Goal: Check status: Check status

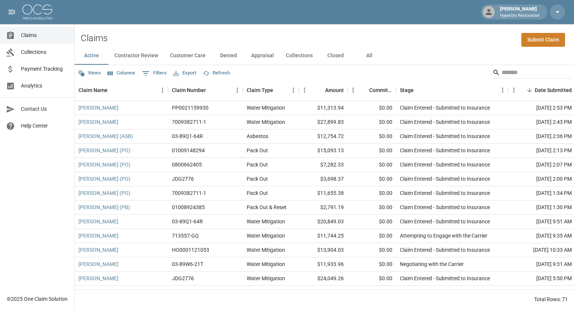
click at [369, 55] on button "All" at bounding box center [369, 56] width 34 height 18
click at [501, 70] on input "Search" at bounding box center [531, 72] width 60 height 12
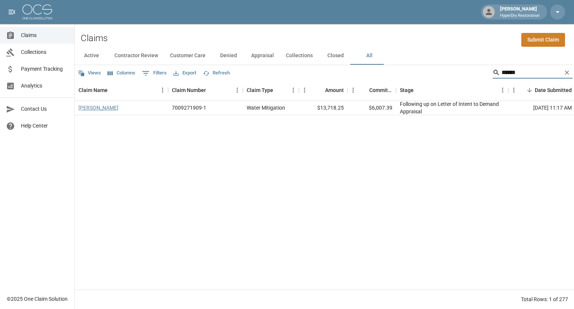
type input "******"
click at [102, 108] on link "[PERSON_NAME]" at bounding box center [98, 107] width 40 height 7
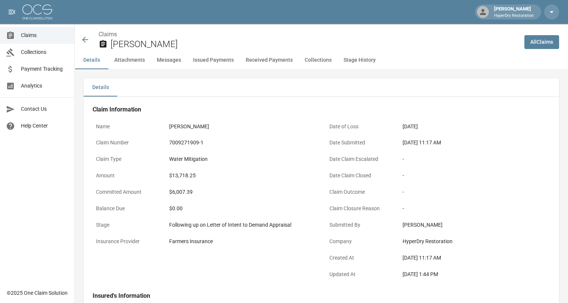
click at [269, 60] on button "Received Payments" at bounding box center [269, 60] width 59 height 18
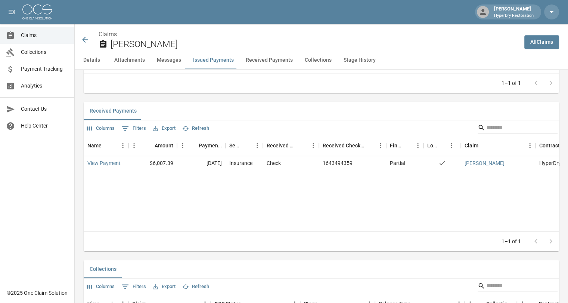
scroll to position [983, 0]
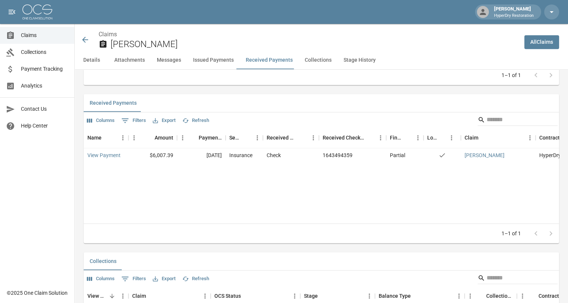
click at [87, 39] on icon at bounding box center [85, 39] width 9 height 9
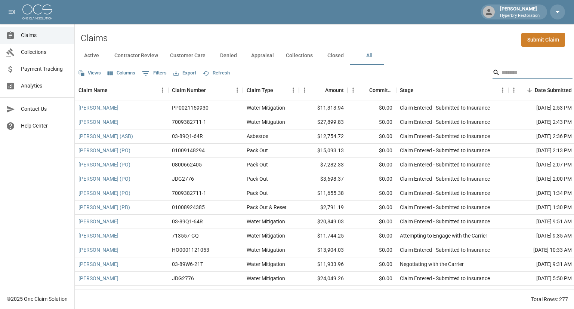
click at [501, 72] on input "Search" at bounding box center [531, 72] width 60 height 12
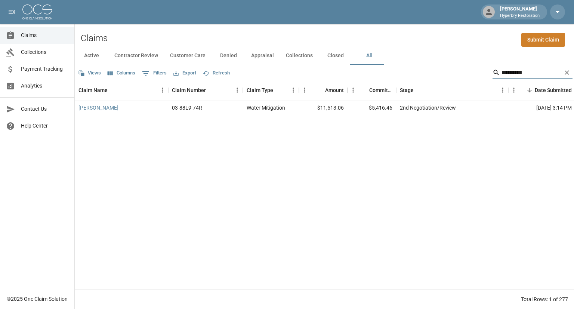
type input "*********"
click at [27, 51] on span "Collections" at bounding box center [44, 52] width 47 height 8
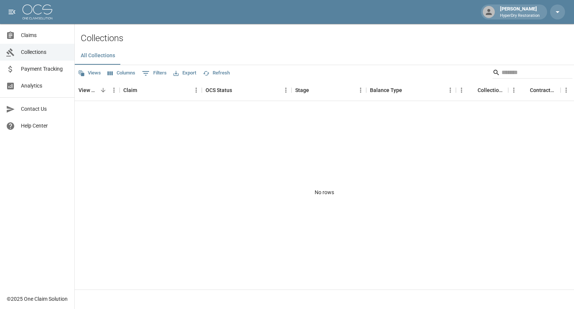
click at [39, 63] on link "Payment Tracking" at bounding box center [37, 69] width 74 height 17
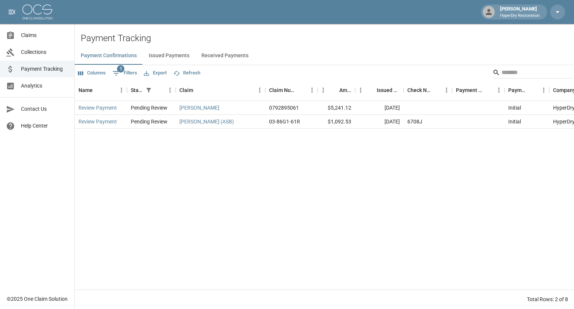
click at [210, 55] on button "Received Payments" at bounding box center [224, 56] width 59 height 18
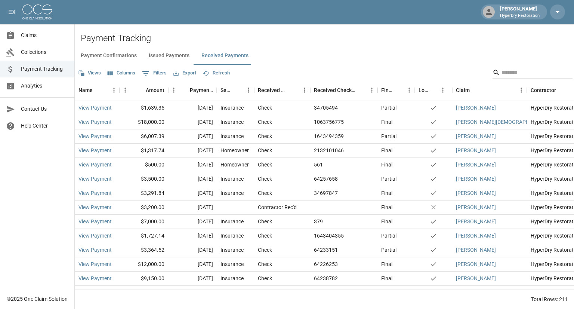
click at [37, 33] on span "Claims" at bounding box center [44, 35] width 47 height 8
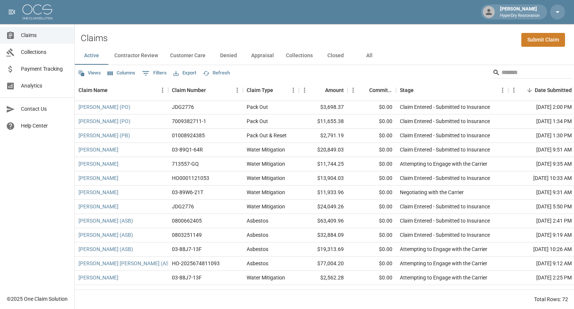
scroll to position [71, 0]
click at [505, 69] on input "Search" at bounding box center [531, 72] width 60 height 12
click at [372, 56] on button "All" at bounding box center [369, 56] width 34 height 18
click at [504, 71] on input "Search" at bounding box center [531, 72] width 60 height 12
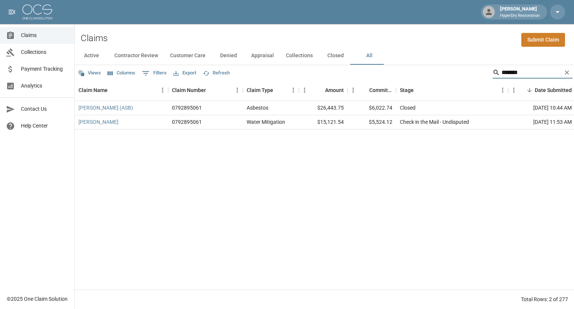
type input "*******"
click at [47, 68] on span "Payment Tracking" at bounding box center [44, 69] width 47 height 8
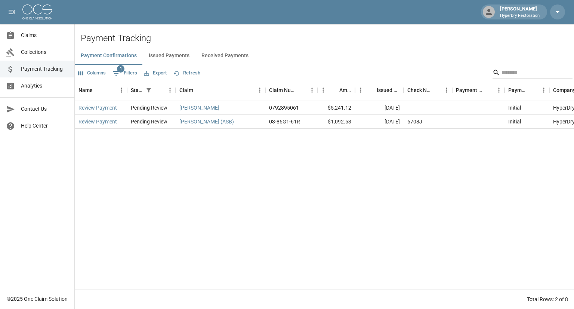
click at [33, 40] on link "Claims" at bounding box center [37, 35] width 74 height 17
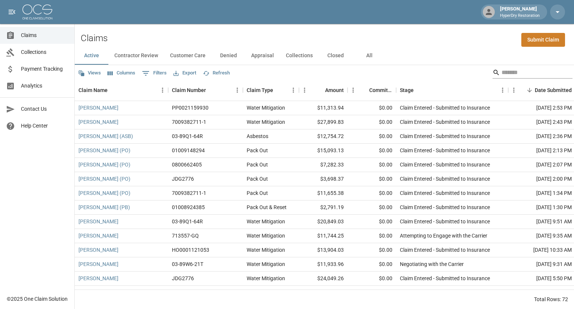
click at [505, 69] on input "Search" at bounding box center [531, 72] width 60 height 12
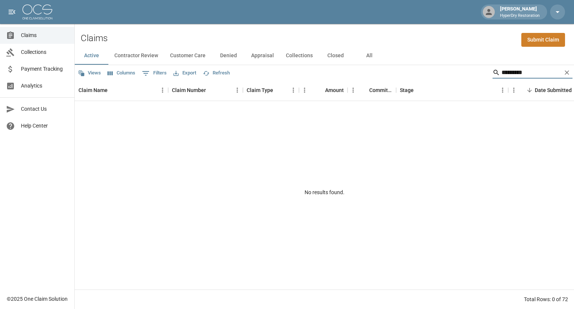
type input "*********"
click at [370, 57] on button "All" at bounding box center [369, 56] width 34 height 18
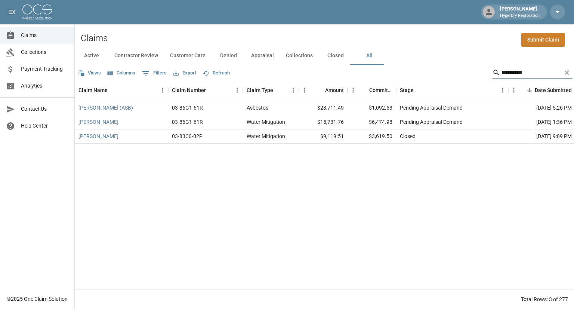
click at [523, 72] on input "*********" at bounding box center [531, 72] width 60 height 12
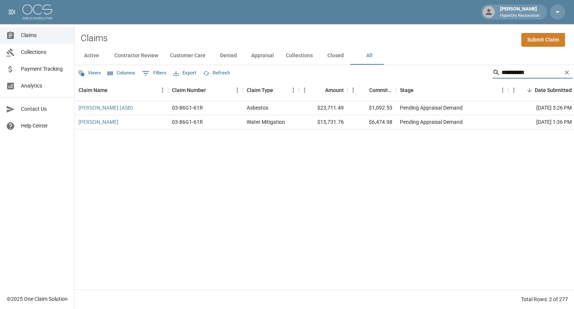
type input "**********"
click at [38, 71] on span "Payment Tracking" at bounding box center [44, 69] width 47 height 8
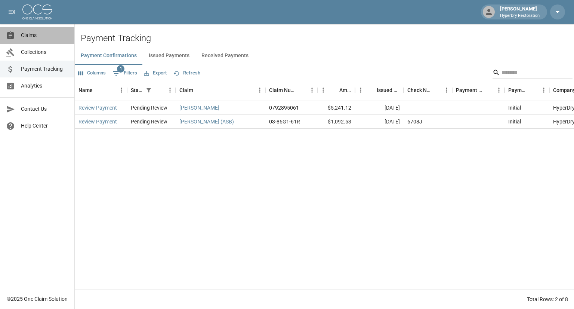
click at [35, 35] on span "Claims" at bounding box center [44, 35] width 47 height 8
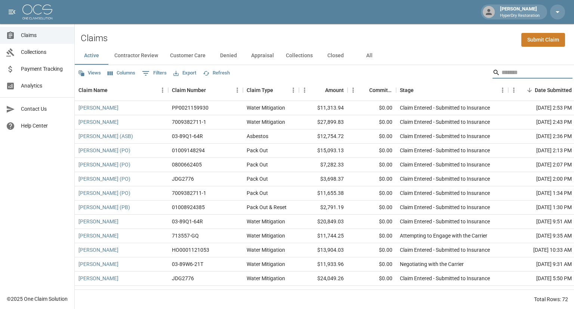
click at [509, 70] on input "Search" at bounding box center [531, 72] width 60 height 12
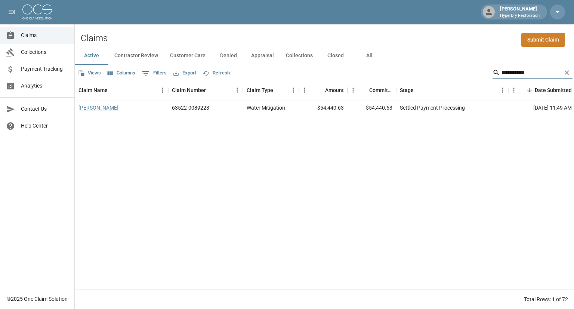
type input "**********"
click at [102, 111] on link "[PERSON_NAME]" at bounding box center [98, 107] width 40 height 7
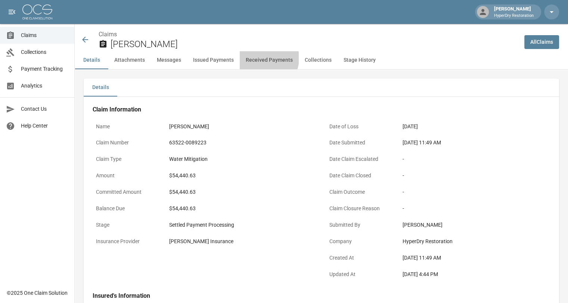
click at [258, 58] on button "Received Payments" at bounding box center [269, 60] width 59 height 18
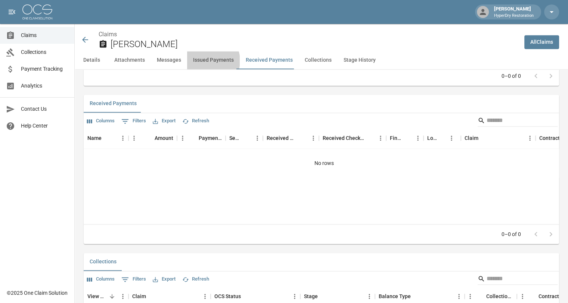
click at [206, 61] on button "Issued Payments" at bounding box center [213, 60] width 53 height 18
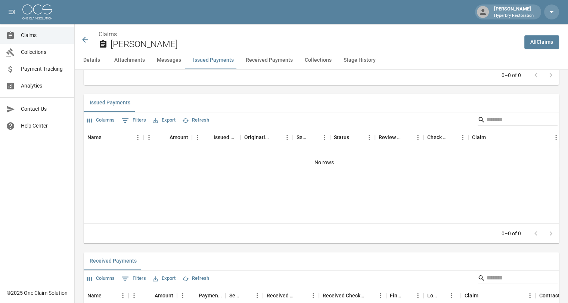
scroll to position [851, 0]
click at [89, 65] on button "Details" at bounding box center [92, 60] width 34 height 18
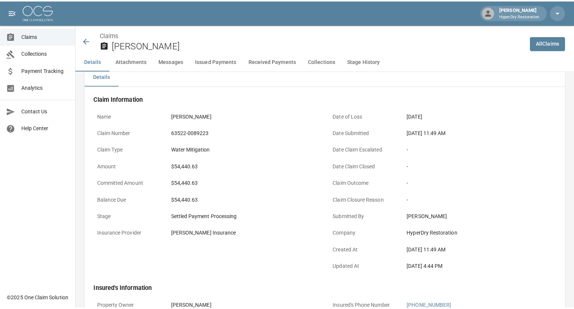
scroll to position [0, 0]
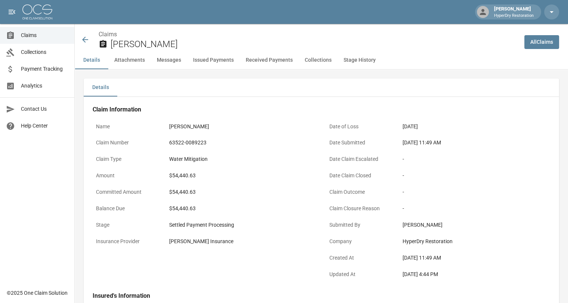
click at [87, 40] on icon at bounding box center [85, 39] width 9 height 9
